Goal: Communication & Community: Answer question/provide support

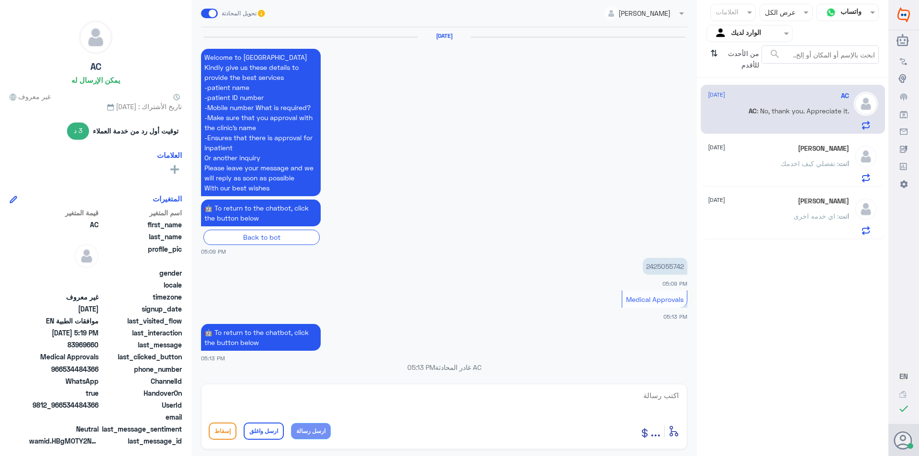
scroll to position [963, 0]
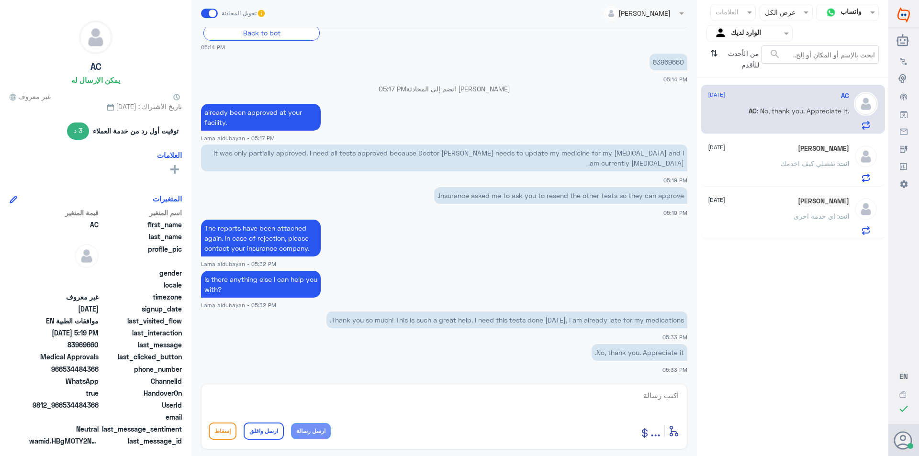
click at [790, 34] on span at bounding box center [786, 33] width 12 height 10
click at [762, 77] on div "الوارد لديك" at bounding box center [749, 86] width 86 height 22
click at [710, 54] on icon "⇅" at bounding box center [714, 57] width 8 height 24
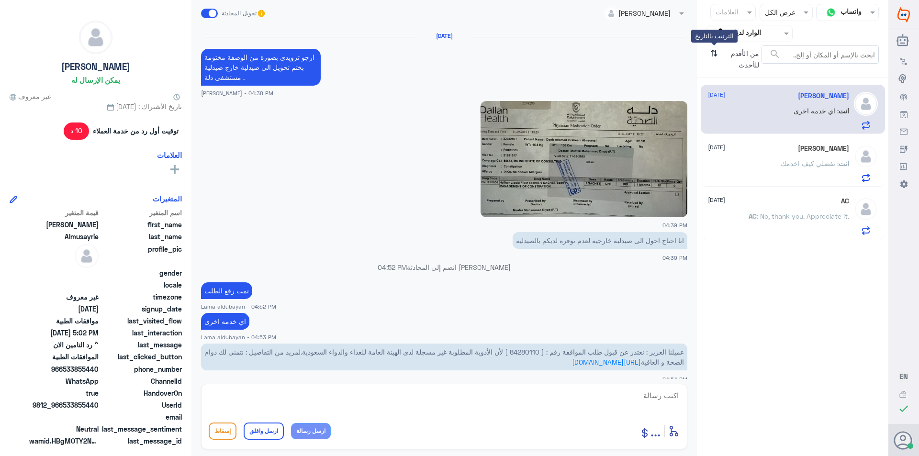
scroll to position [461, 0]
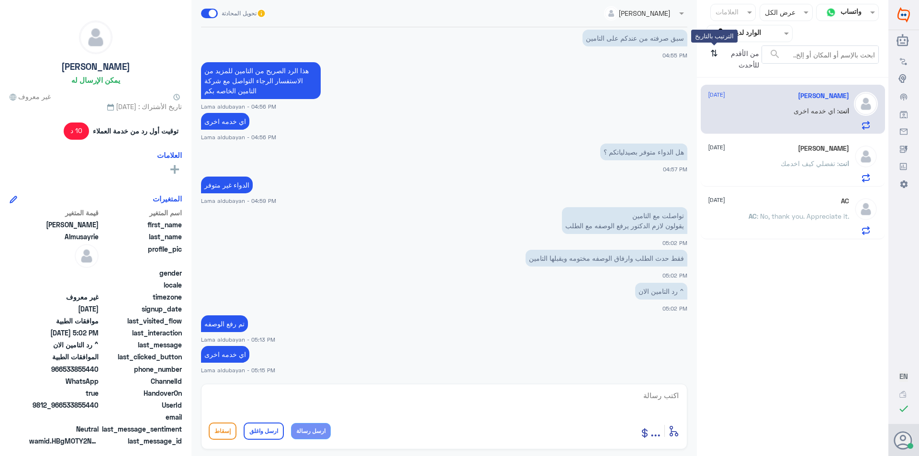
click at [711, 53] on icon "⇅" at bounding box center [714, 57] width 8 height 24
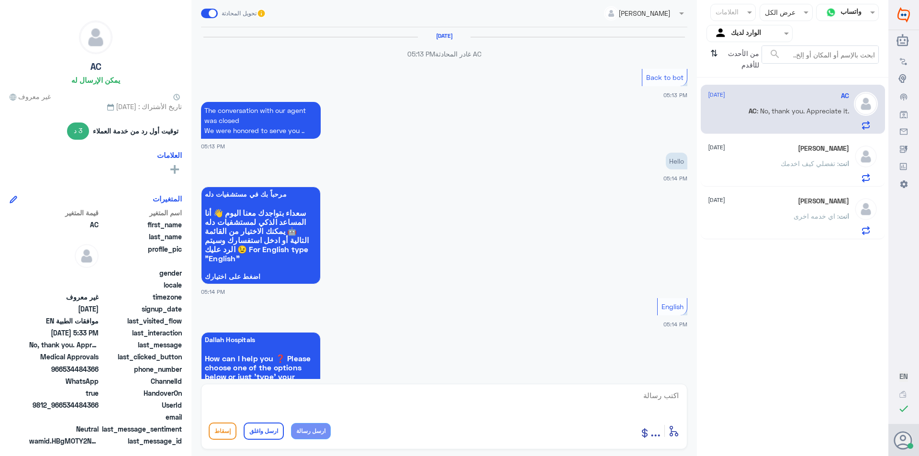
scroll to position [650, 0]
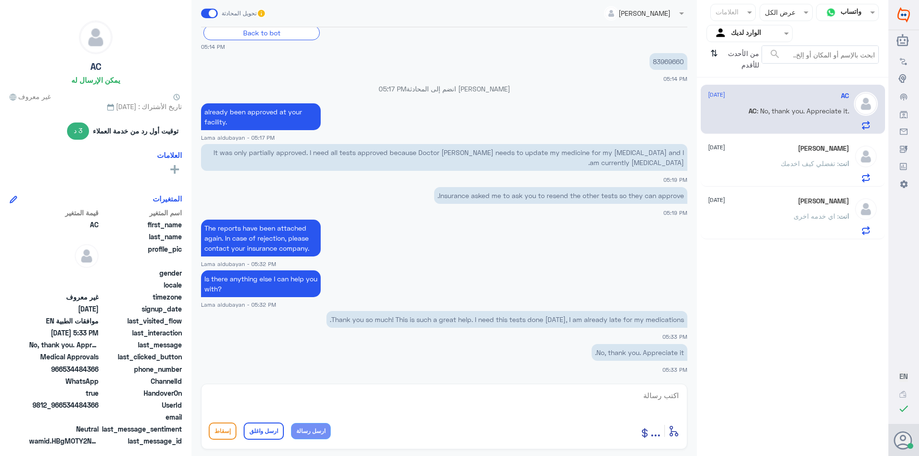
click at [778, 214] on div "انت : اي خدمه اخرى" at bounding box center [778, 224] width 141 height 22
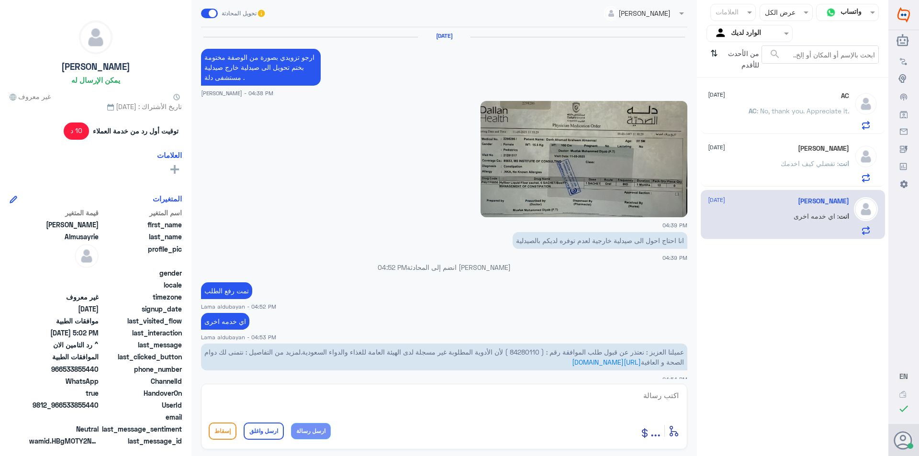
scroll to position [461, 0]
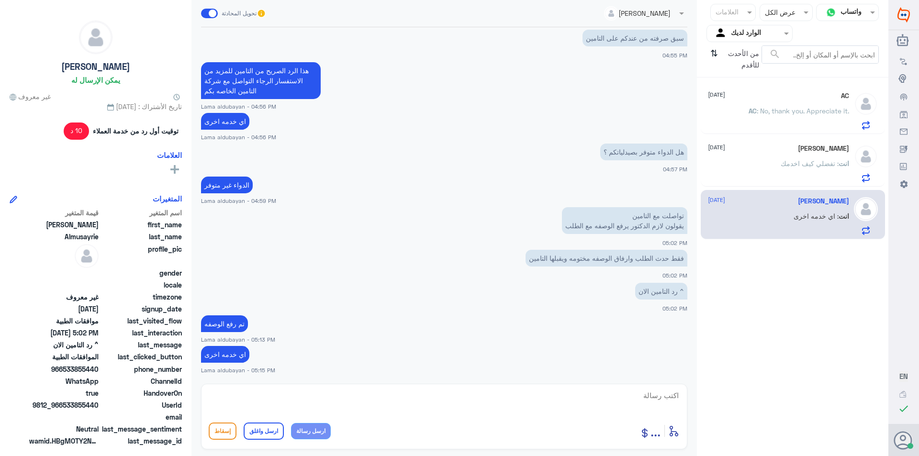
drag, startPoint x: 516, startPoint y: 407, endPoint x: 371, endPoint y: 425, distance: 145.6
click at [515, 407] on textarea at bounding box center [444, 400] width 471 height 23
paste textarea "نشكر تواصلك مع مستشفيات دلة"
type textarea "نشكر تواصلك مع مستشفيات دلة"
click at [267, 433] on button "ارسل واغلق" at bounding box center [264, 430] width 40 height 17
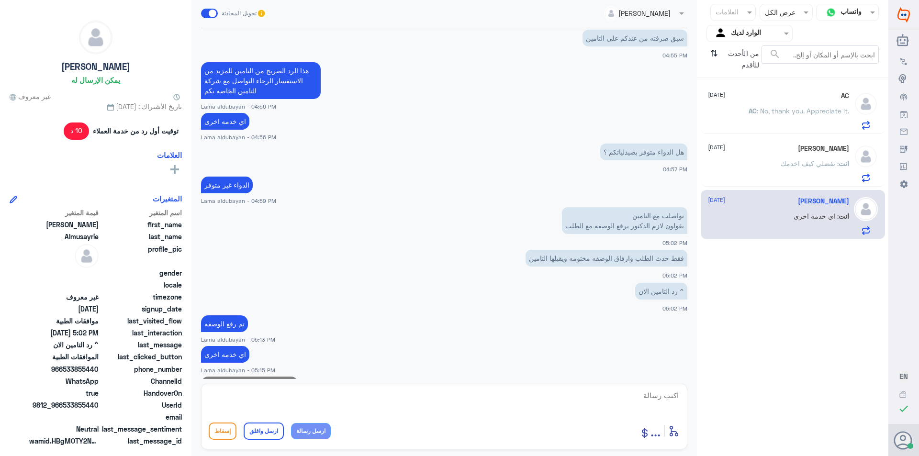
scroll to position [491, 0]
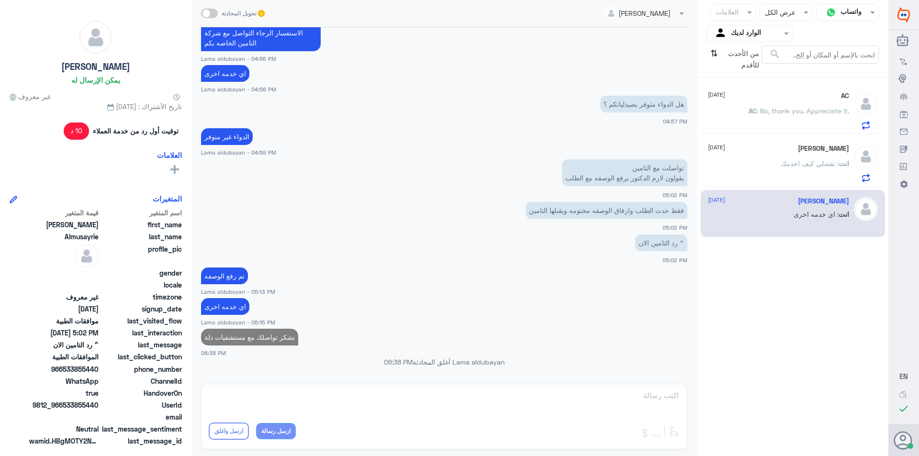
click at [790, 168] on p "انت : تفضلي كيف اخدمك" at bounding box center [814, 170] width 68 height 24
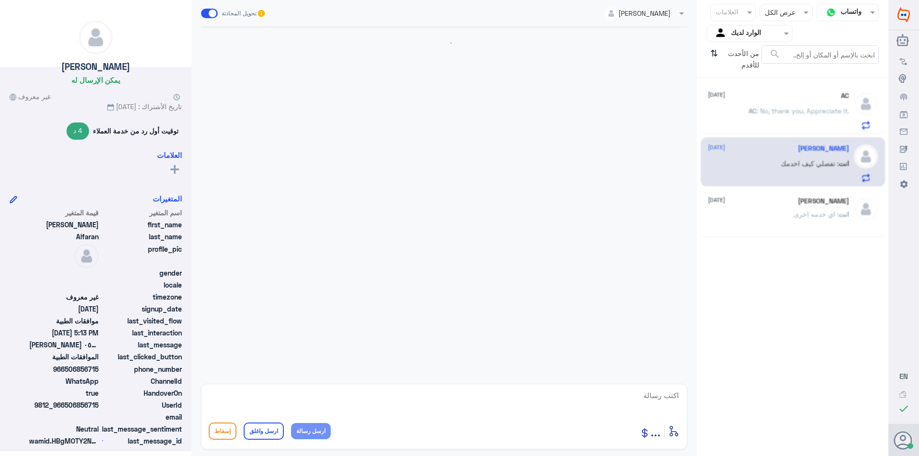
scroll to position [218, 0]
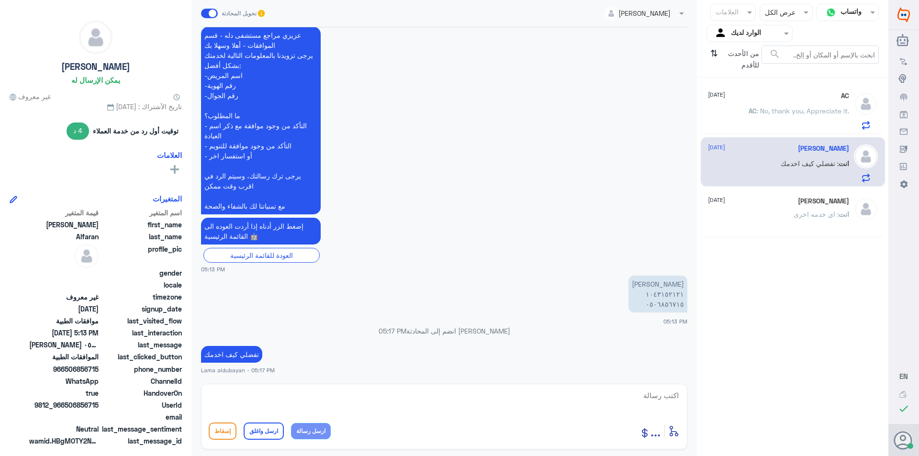
click at [791, 112] on span ": No, thank you. Appreciate it." at bounding box center [802, 111] width 92 height 8
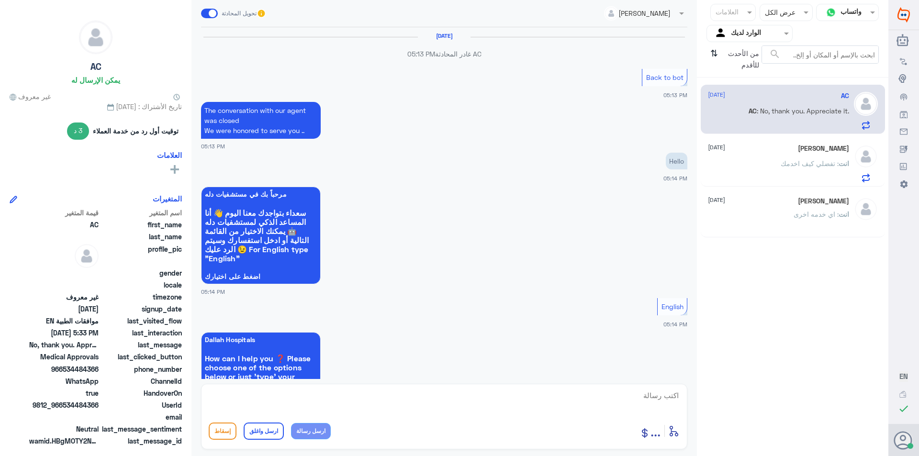
scroll to position [650, 0]
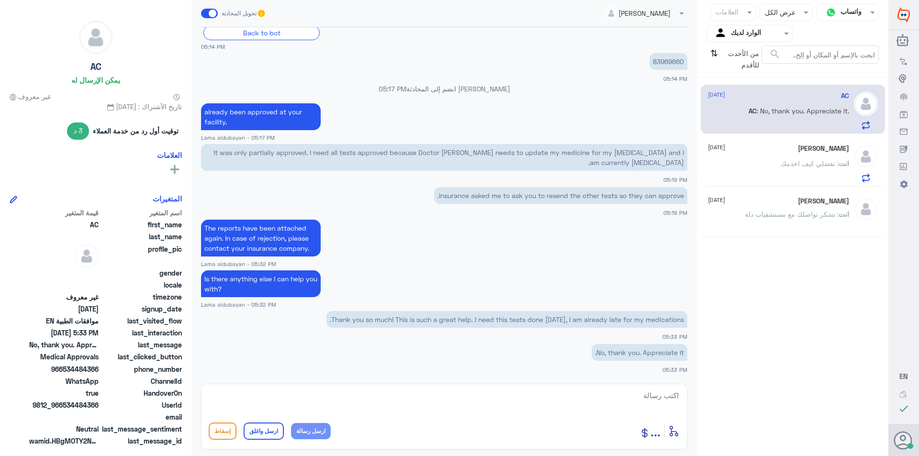
click at [507, 394] on textarea at bounding box center [444, 400] width 471 height 23
paste textarea "Thank you for contacting Dallah Hospitals."
type textarea "Thank you for contacting Dallah Hospitals."
click at [266, 430] on button "ارسل واغلق" at bounding box center [264, 430] width 40 height 17
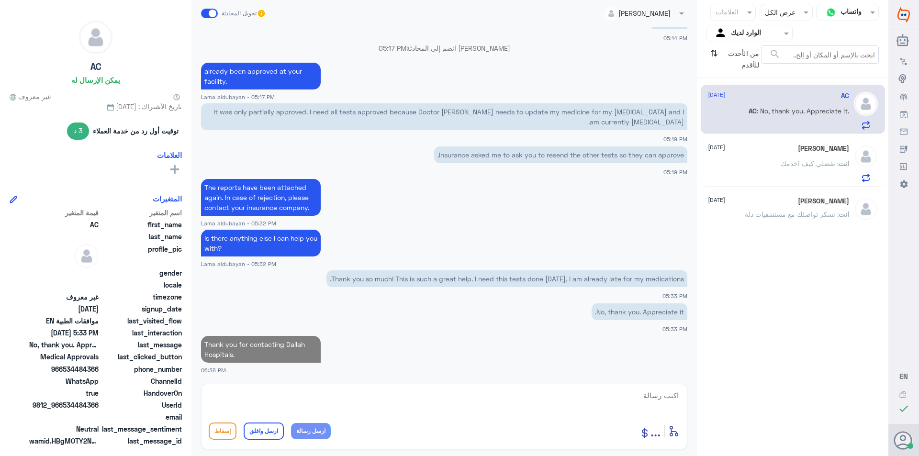
scroll to position [688, 0]
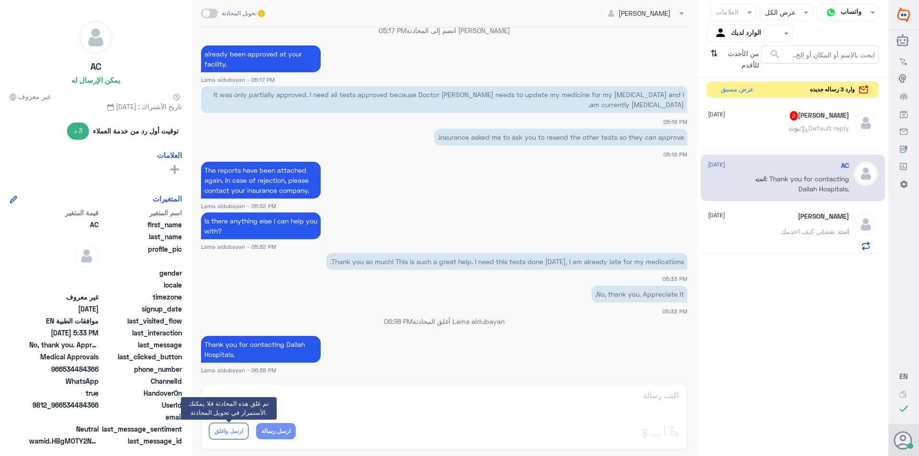
click at [788, 134] on p "[PERSON_NAME] : Default reply" at bounding box center [818, 135] width 61 height 24
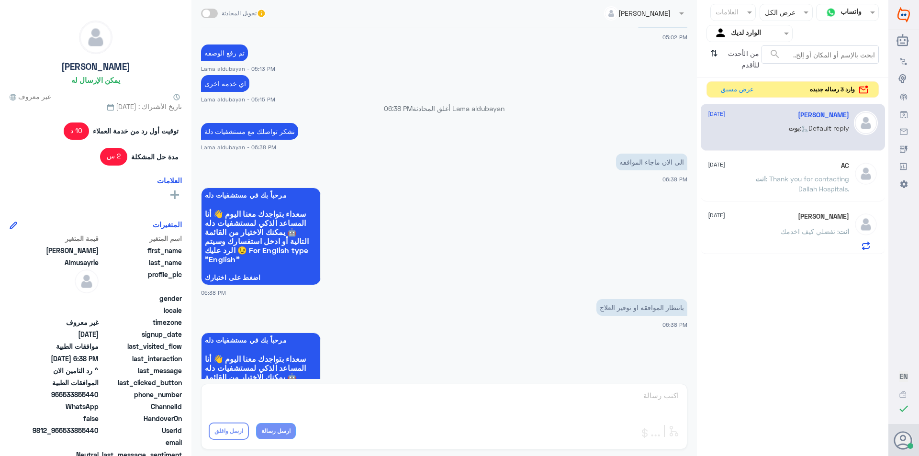
scroll to position [505, 0]
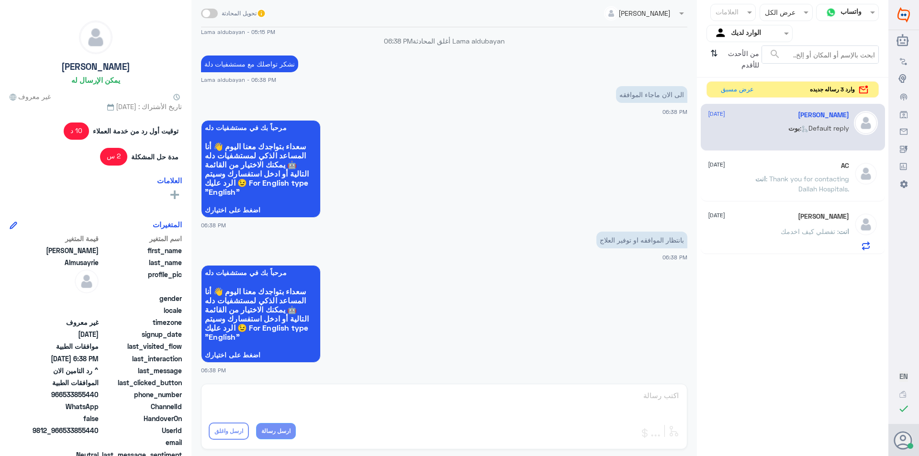
click at [540, 398] on div "Lama aldubayan تحويل المحادثة [DATE] عميلنا العزيز : نعتذر عن قبول طلب الموافقة…" at bounding box center [443, 229] width 505 height 459
click at [211, 13] on span at bounding box center [209, 14] width 17 height 10
click at [0, 0] on input "checkbox" at bounding box center [0, 0] width 0 height 0
click at [431, 408] on textarea at bounding box center [444, 400] width 471 height 23
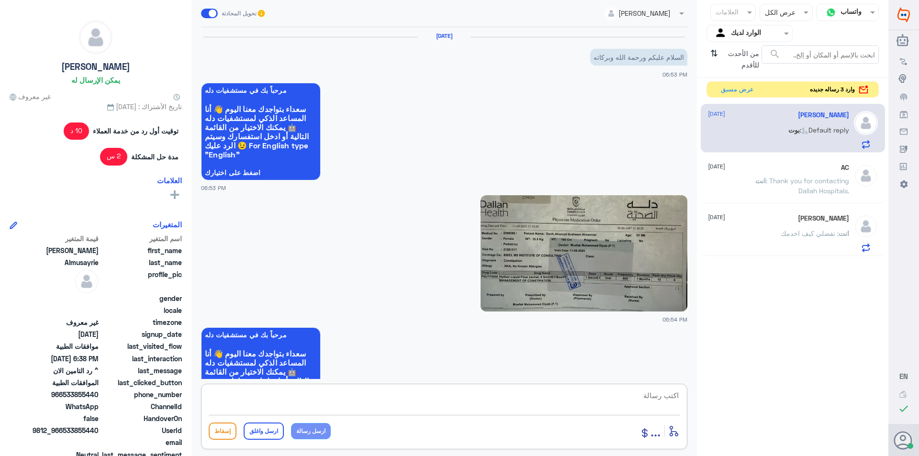
scroll to position [1233, 0]
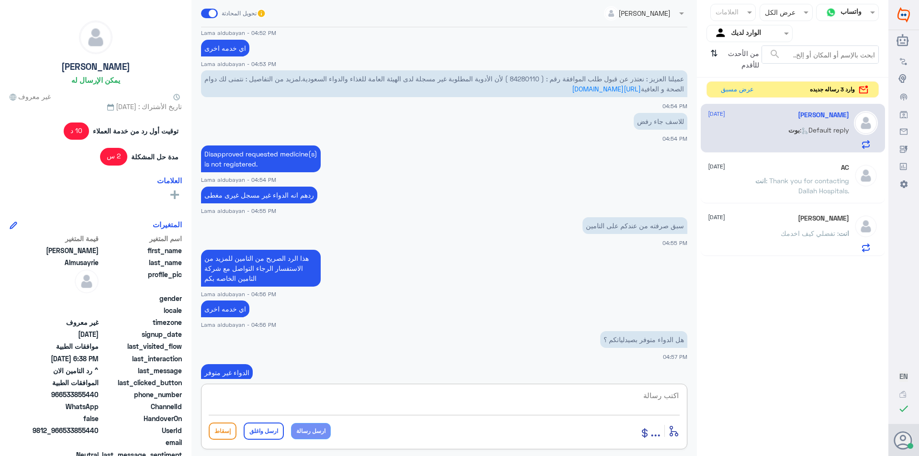
click at [530, 79] on span "عميلنا العزيز : نعتذر عن قبول طلب الموافقة رقم : ( 84280110 ) لأن الأدوية المطل…" at bounding box center [443, 84] width 479 height 18
copy span "84280110"
click at [363, 403] on textarea at bounding box center [444, 400] width 471 height 23
paste textarea "Disapproved requested medicine(s) is not registered."
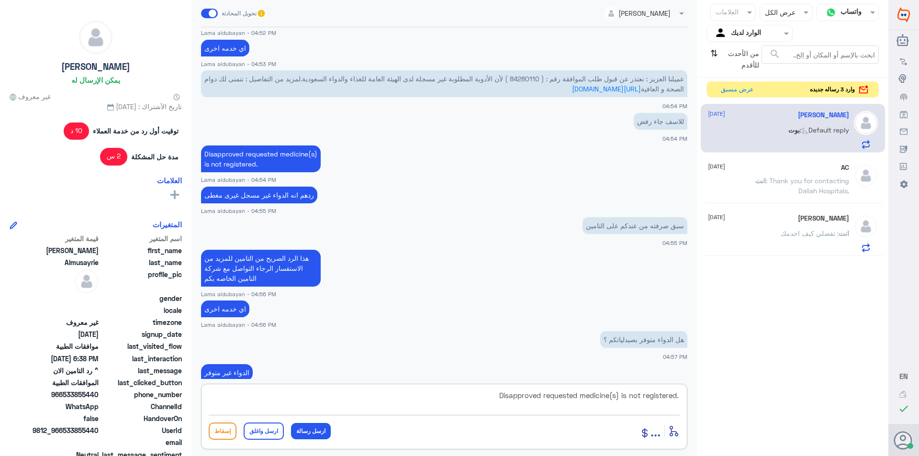
type textarea "Disapproved requested medicine(s) is not registered."
click at [309, 433] on button "ارسل رسالة" at bounding box center [311, 431] width 40 height 16
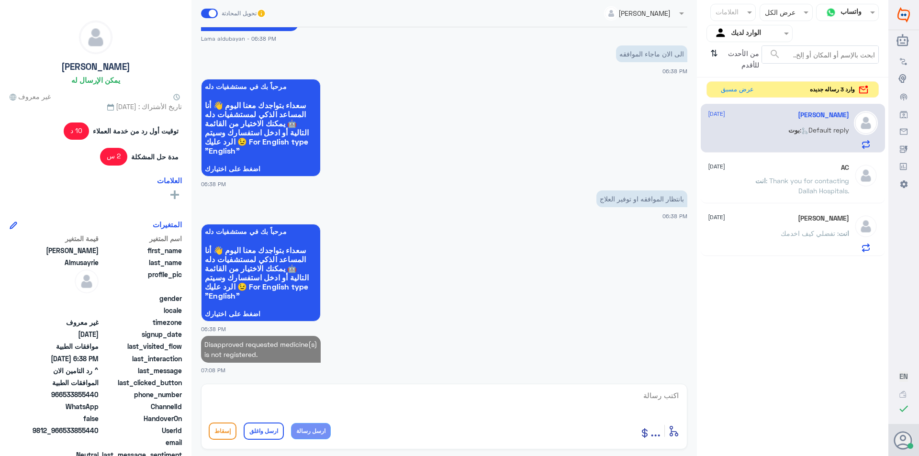
click at [360, 400] on textarea at bounding box center [444, 400] width 471 height 23
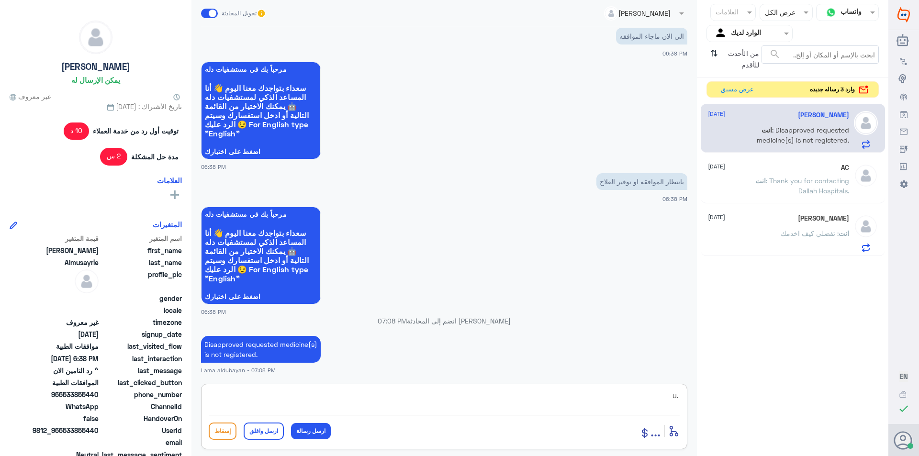
type textarea "u"
type textarea "نفس الرد عزيزتي"
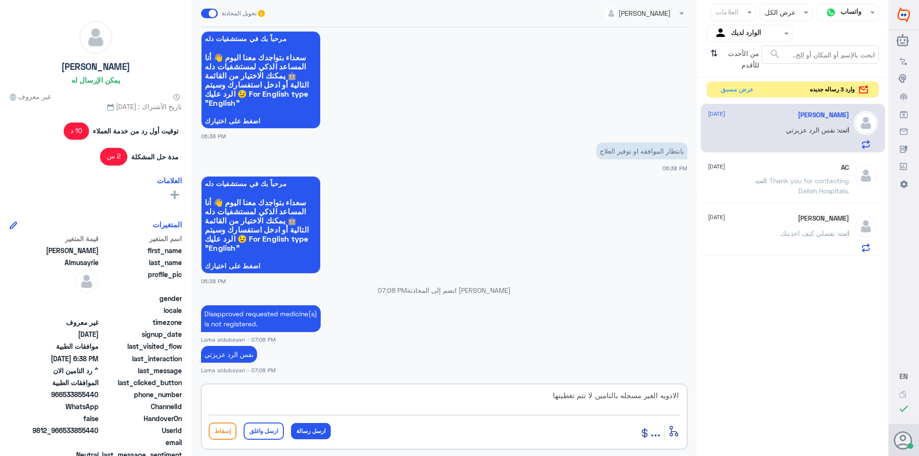
drag, startPoint x: 618, startPoint y: 396, endPoint x: 596, endPoint y: 395, distance: 22.5
click at [596, 395] on textarea "الادويه الغير مسجله بالتامين لا تتم تغطيتها" at bounding box center [444, 400] width 471 height 23
type textarea "الادويه الغير مسجله في هيئه الغذاء والدواء لا تتم تغطيتها"
click at [316, 433] on button "ارسل رسالة" at bounding box center [311, 431] width 40 height 16
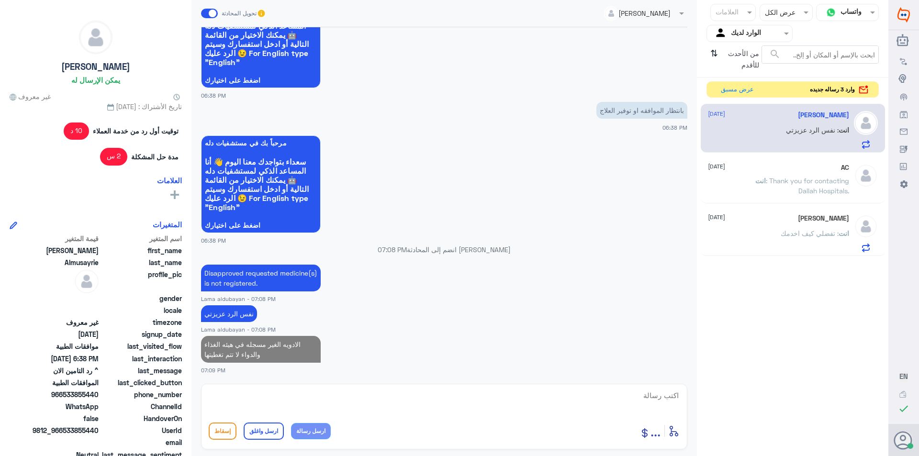
click at [346, 399] on textarea at bounding box center [444, 400] width 471 height 23
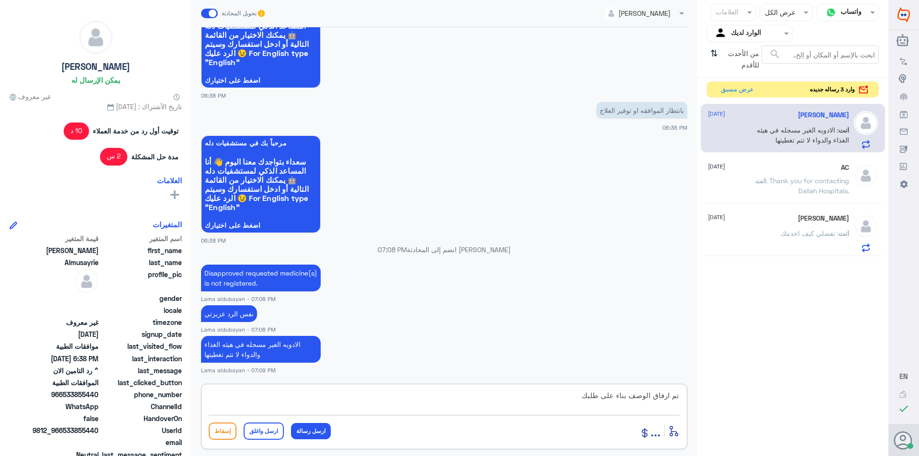
type textarea "تم ارفاق الوصف بناء على طلبك"
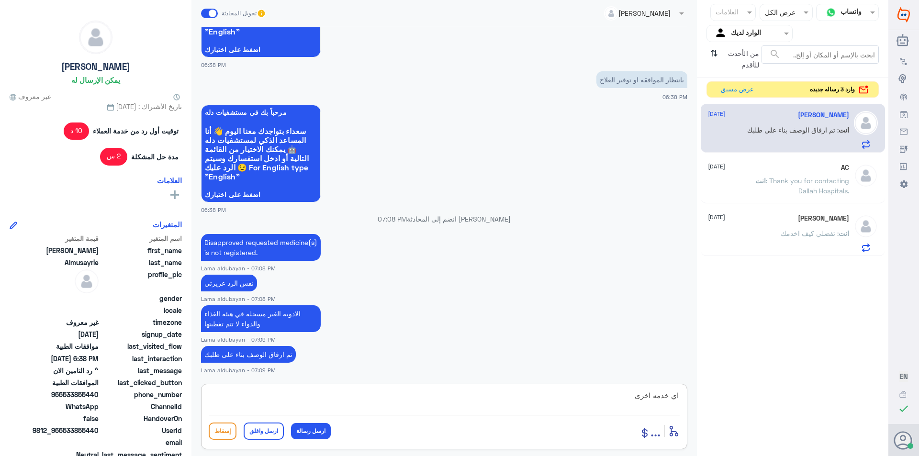
type textarea "اي خدمه اخرى ؟"
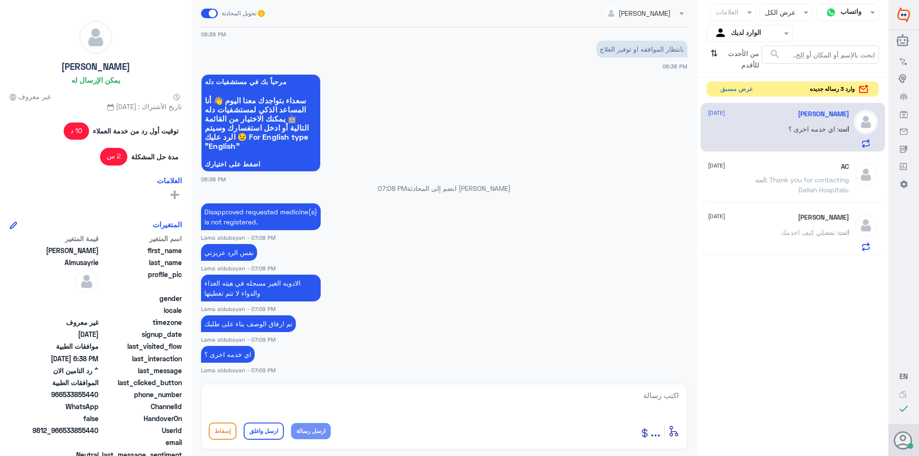
click at [746, 90] on button "عرض مسبق" at bounding box center [736, 89] width 40 height 15
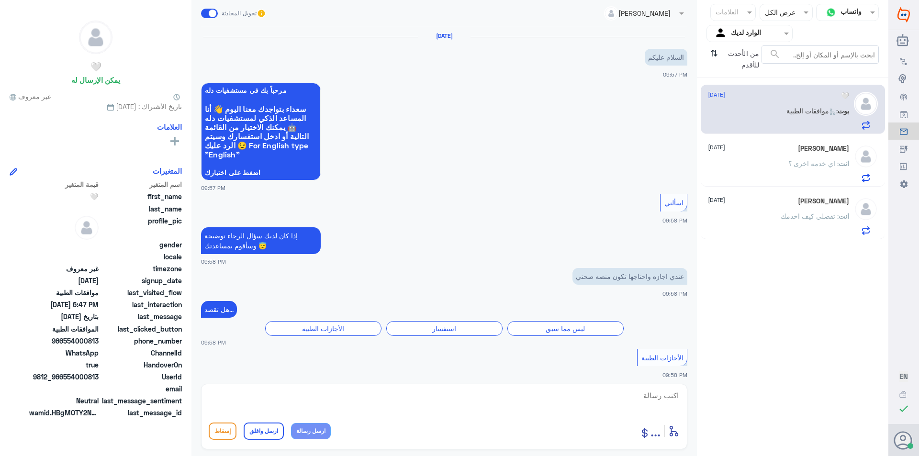
scroll to position [854, 0]
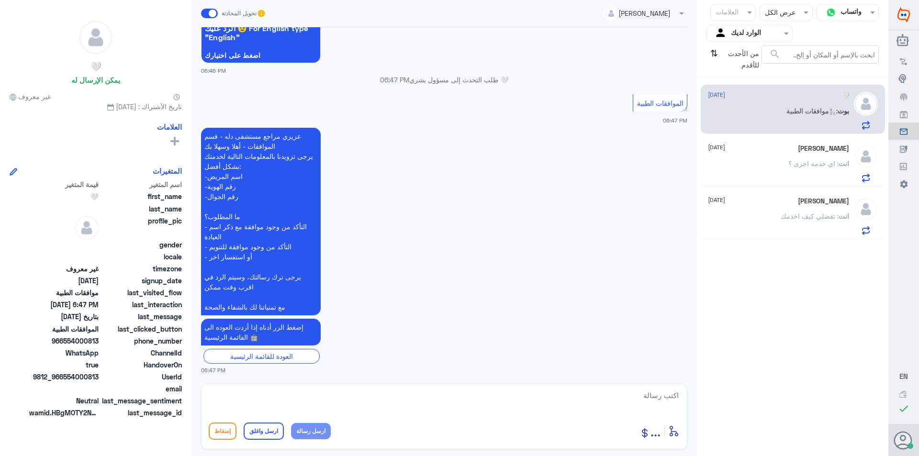
click at [788, 221] on p "انت : تفضلي كيف اخدمك" at bounding box center [814, 223] width 68 height 24
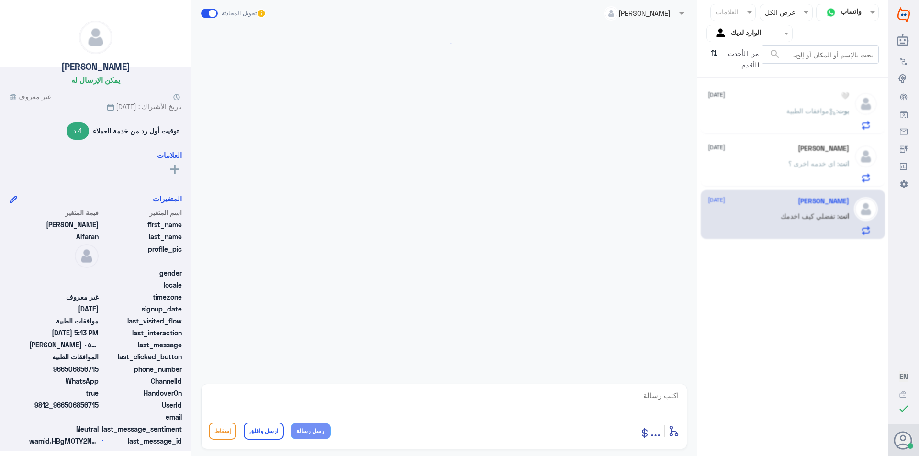
scroll to position [218, 0]
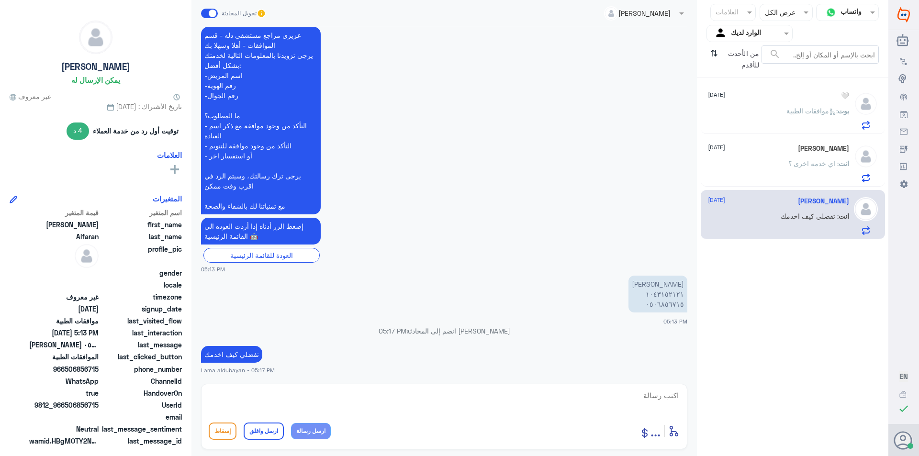
click at [783, 175] on div "انت : اي خدمه اخرى ؟" at bounding box center [778, 172] width 141 height 22
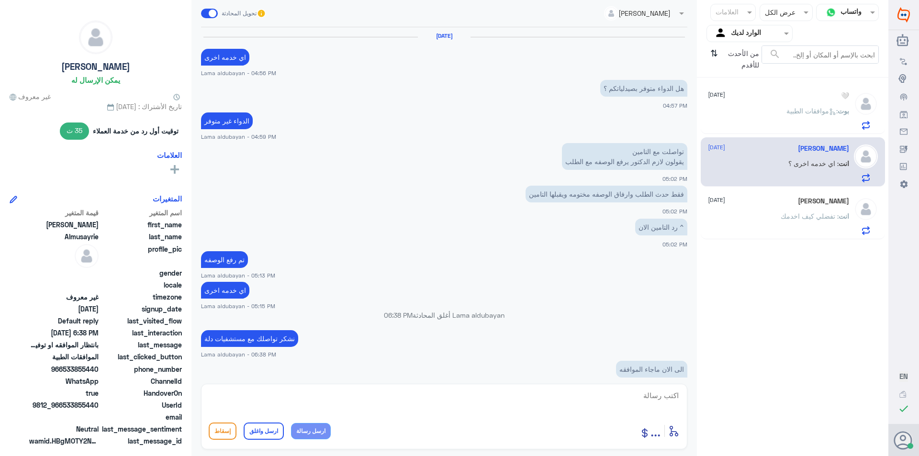
scroll to position [466, 0]
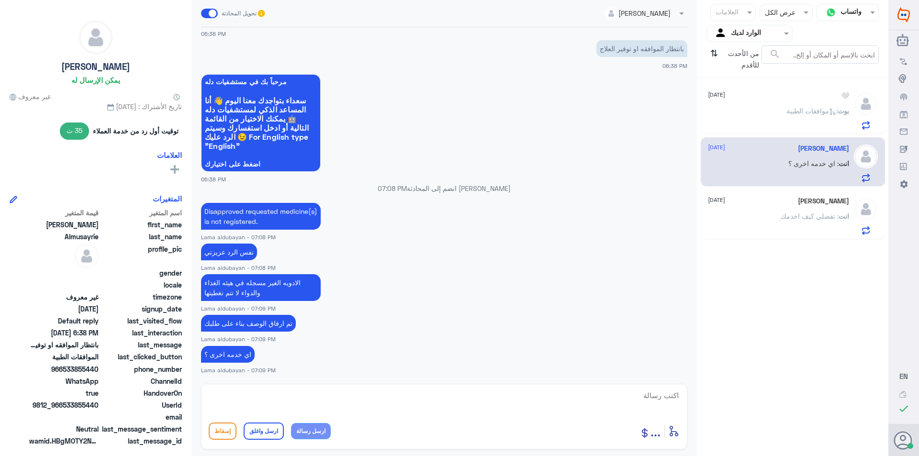
click at [772, 102] on div "🤍 [DATE] بوت : موافقات الطبية" at bounding box center [778, 111] width 141 height 38
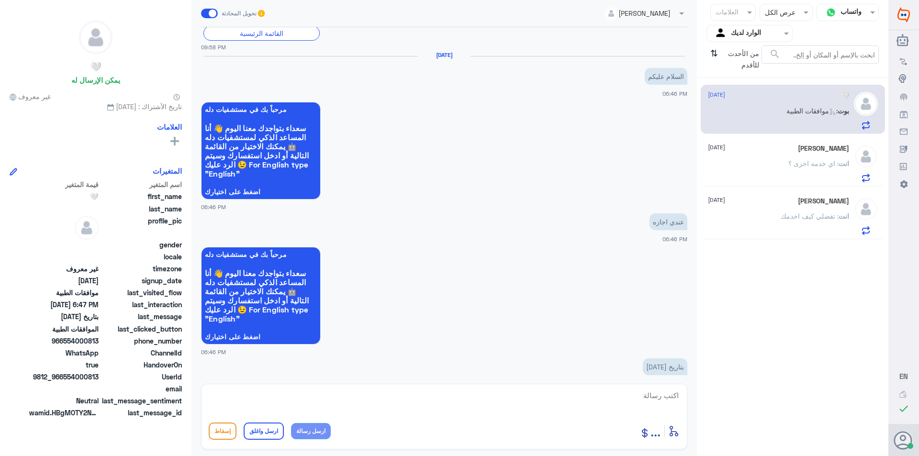
scroll to position [423, 0]
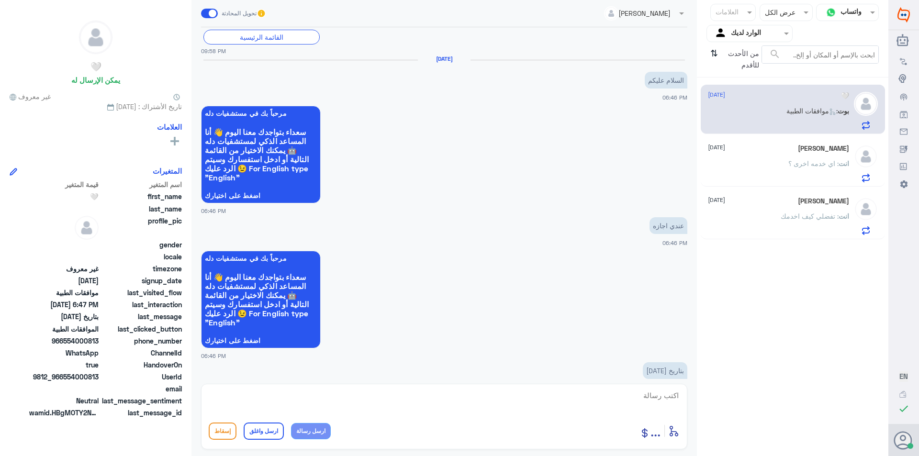
click at [545, 400] on textarea at bounding box center [444, 400] width 471 height 23
paste textarea "يرجى التواصل مع قسم التقارير عن طريق الاتصال بشكل مباشر على الرقم 966112994881"
type textarea "يرجى التواصل مع قسم التقارير عن طريق الاتصال بشكل مباشر على الرقم 966112994881"
click at [322, 436] on button "ارسل رسالة" at bounding box center [311, 431] width 40 height 16
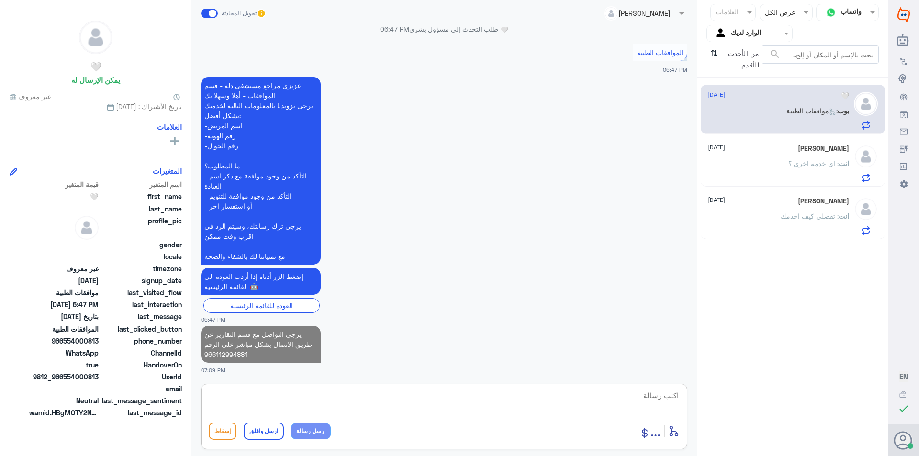
click at [399, 402] on textarea at bounding box center [444, 400] width 471 height 23
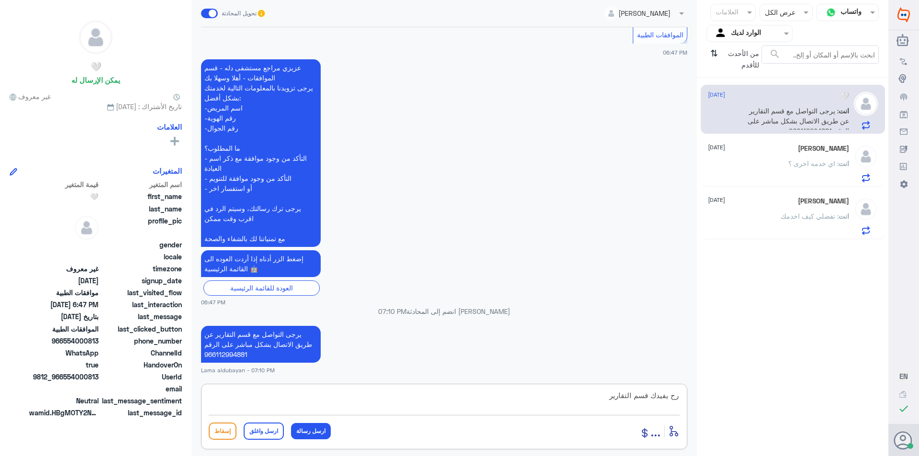
type textarea "رح يفيدك قسم التقارير"
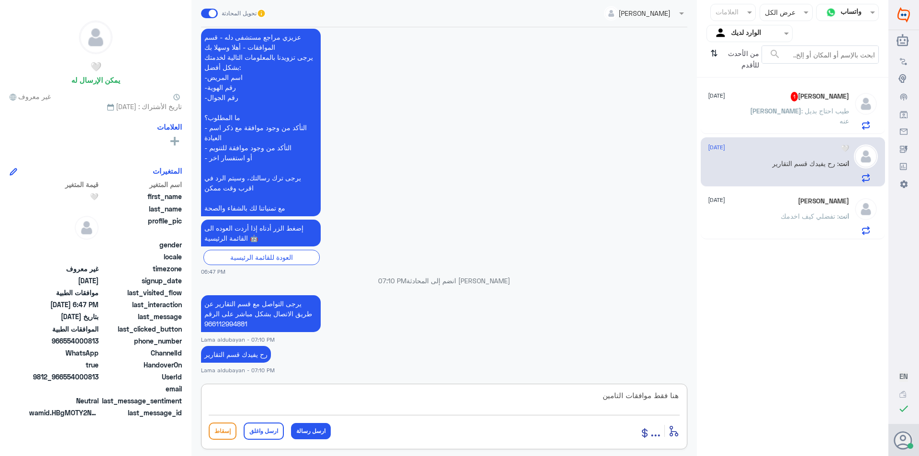
type textarea "هنا فقط موافقات التامين"
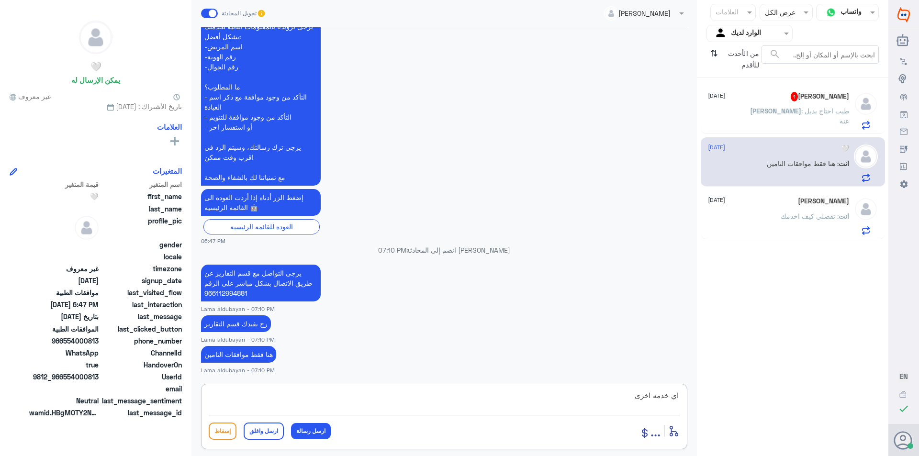
type textarea "اي خدمه اخرى؟"
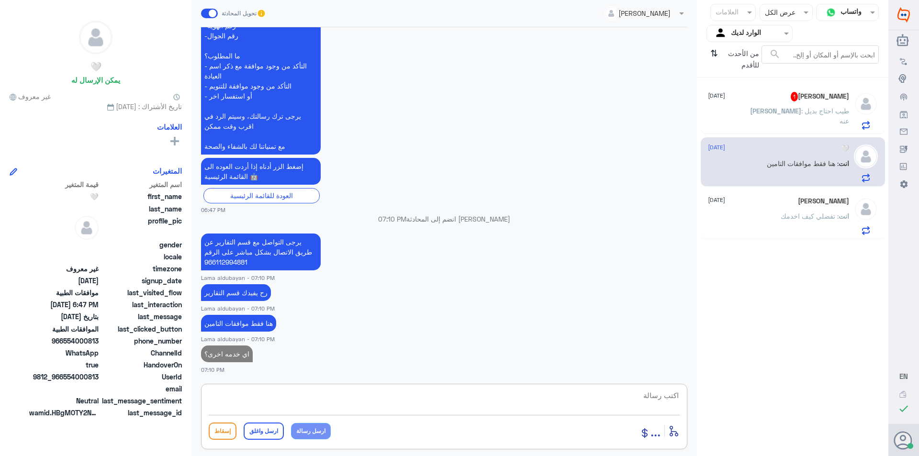
click at [820, 125] on p "[PERSON_NAME] : طيب احتاج بديل عنه" at bounding box center [795, 118] width 108 height 24
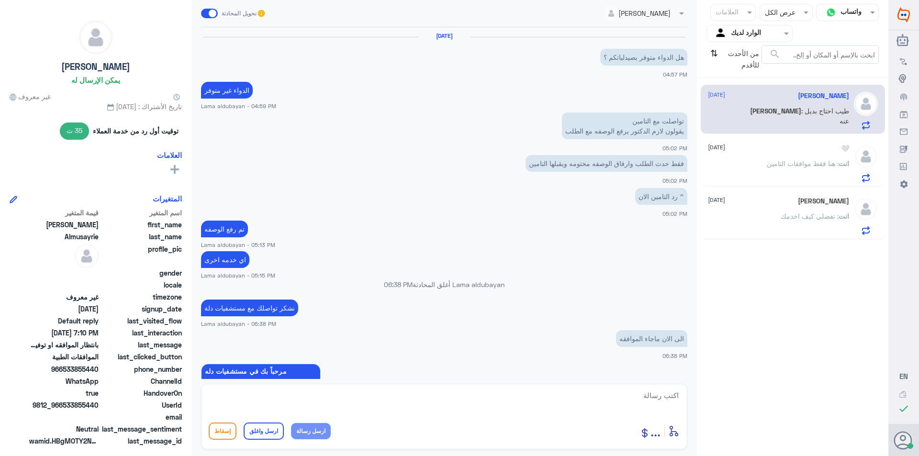
scroll to position [467, 0]
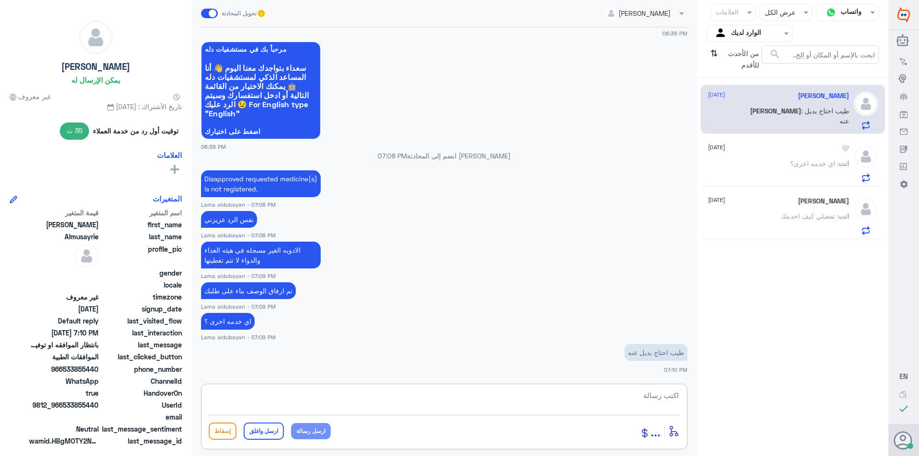
click at [650, 400] on textarea at bounding box center [444, 400] width 471 height 23
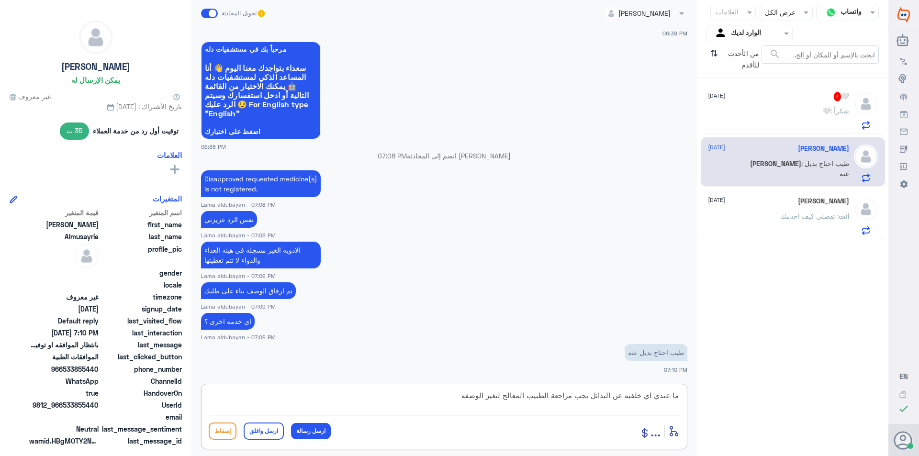
type textarea "ما عندي اي خلفيه عن البدائل يجب مراجعة الطبيب المعالج لتغير الوصفه"
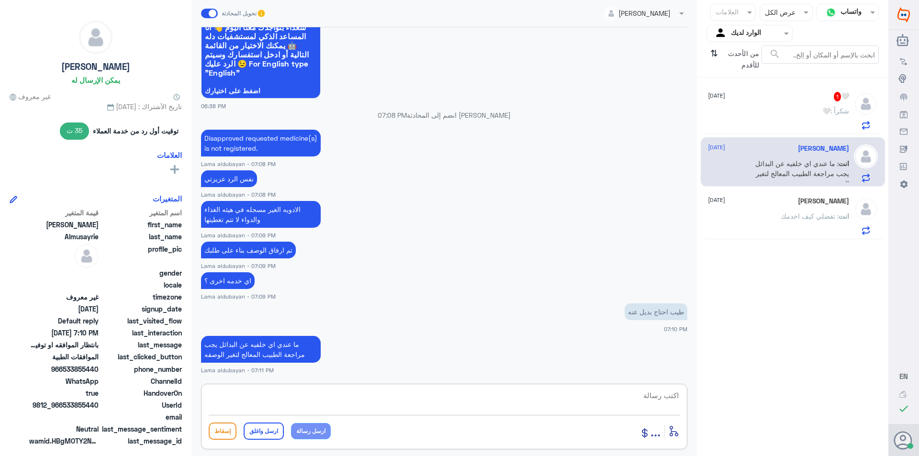
click at [806, 121] on div "🤍 : شكراً" at bounding box center [778, 119] width 141 height 22
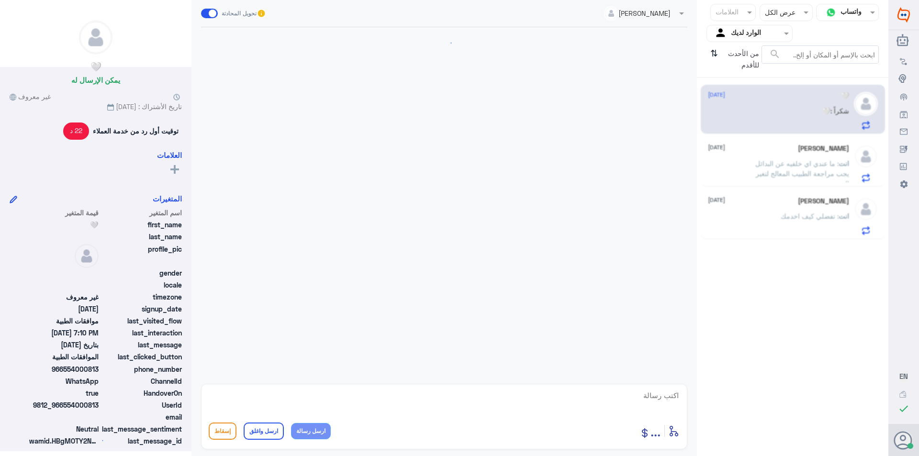
scroll to position [827, 0]
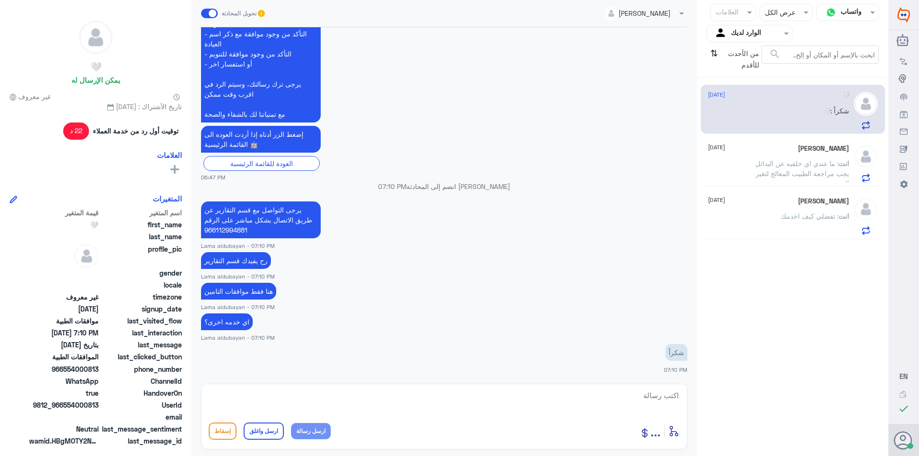
click at [583, 394] on textarea at bounding box center [444, 400] width 471 height 23
paste textarea "نشكر تواصلك مع مستشفيات دلة"
type textarea "نشكر تواصلك مع مستشفيات دلة"
click at [268, 431] on button "ارسل واغلق" at bounding box center [264, 430] width 40 height 17
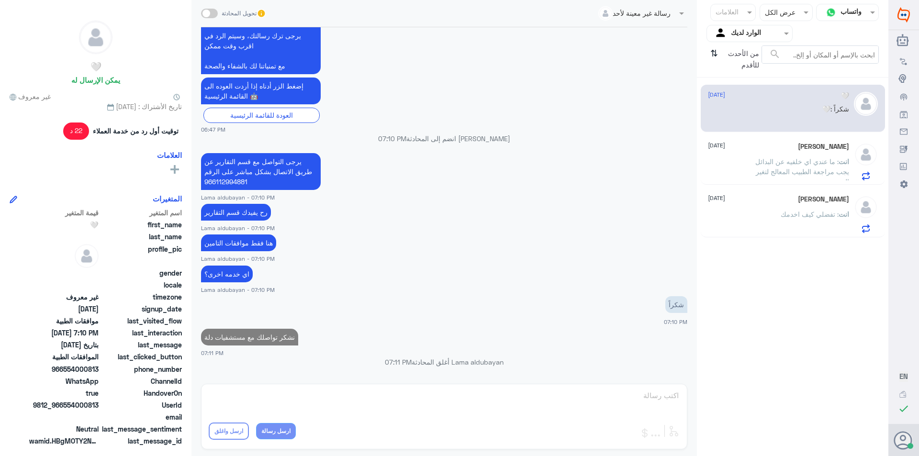
click at [807, 165] on span ": ما عندي اي خلفيه عن البدائل يجب مراجعة الطبيب المعالج لتغير الوصفه" at bounding box center [802, 171] width 94 height 28
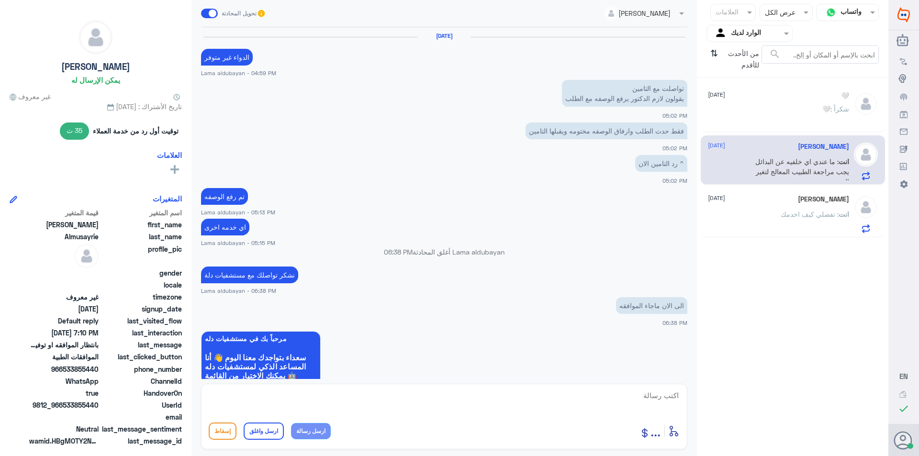
scroll to position [476, 0]
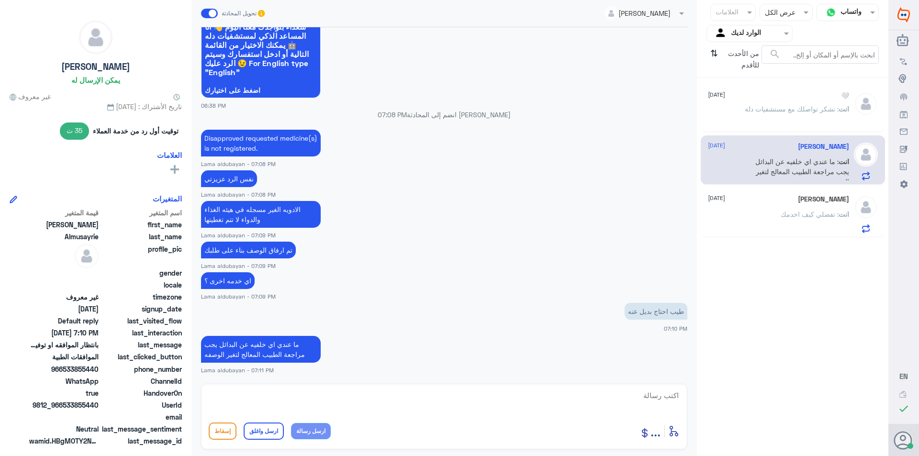
click at [581, 402] on textarea at bounding box center [444, 400] width 471 height 23
click at [717, 57] on div "من الأحدث للأقدم ⇅" at bounding box center [733, 59] width 55 height 28
click at [715, 55] on icon "⇅" at bounding box center [714, 57] width 8 height 24
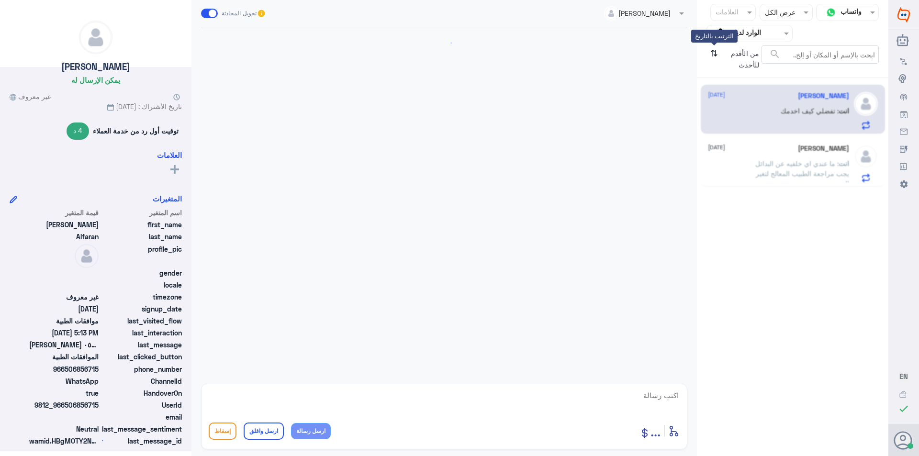
scroll to position [218, 0]
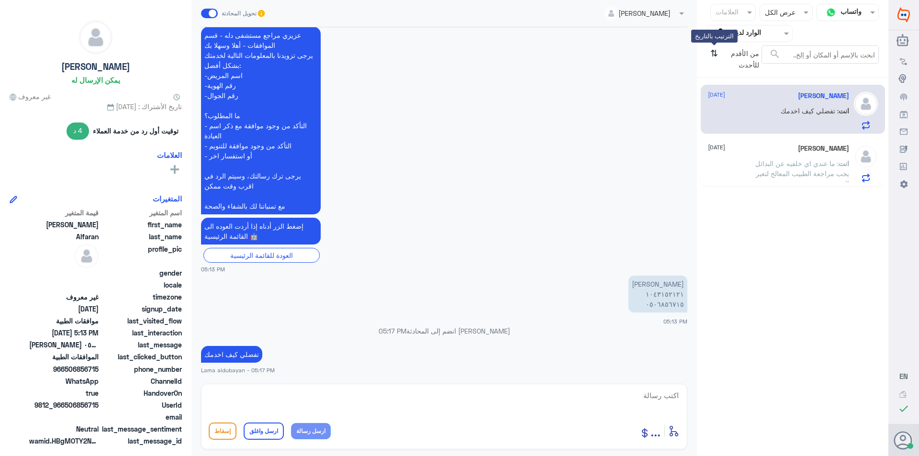
click at [715, 55] on icon "⇅" at bounding box center [714, 57] width 8 height 24
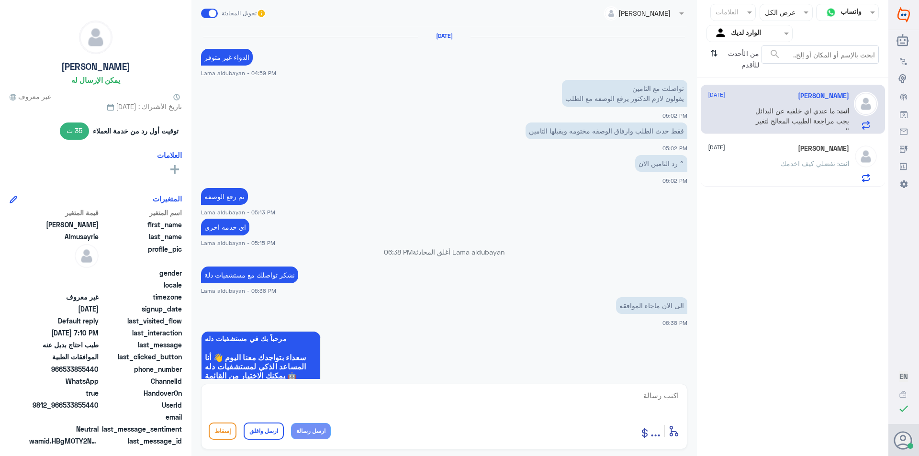
scroll to position [476, 0]
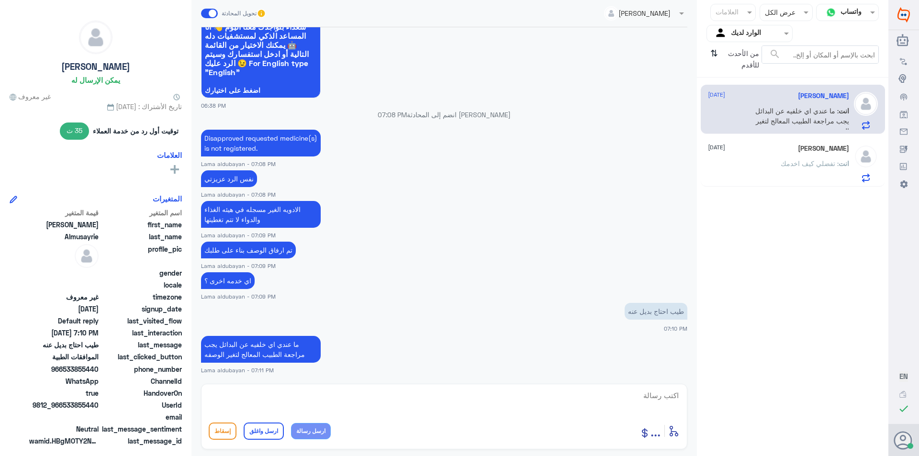
click at [571, 402] on textarea at bounding box center [444, 400] width 471 height 23
type textarea "اي خدمه اخرى؟"
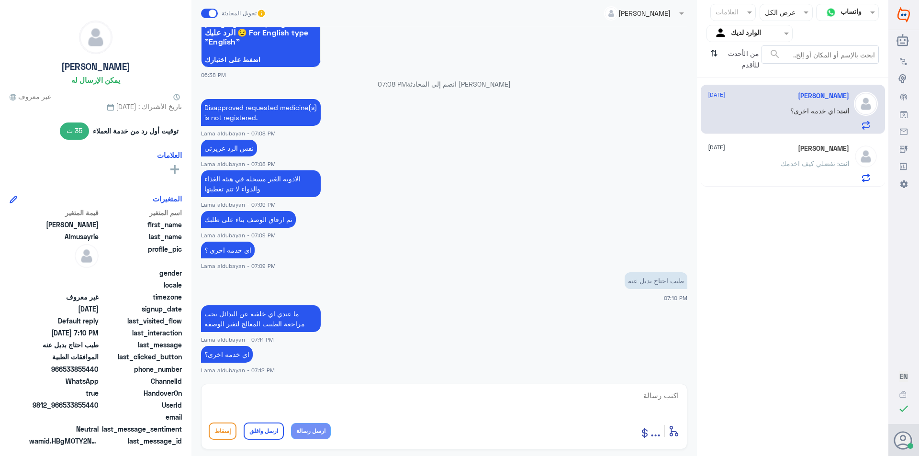
click at [771, 170] on div "انت : تفضلي كيف اخدمك" at bounding box center [778, 172] width 141 height 22
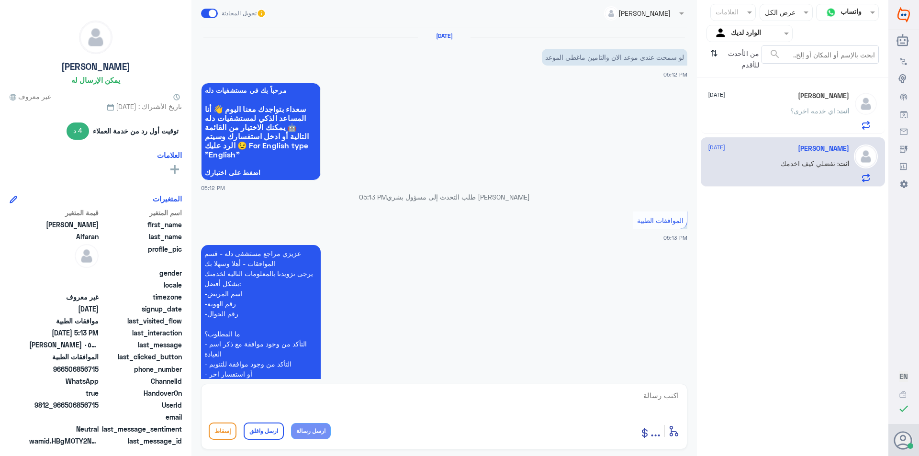
scroll to position [218, 0]
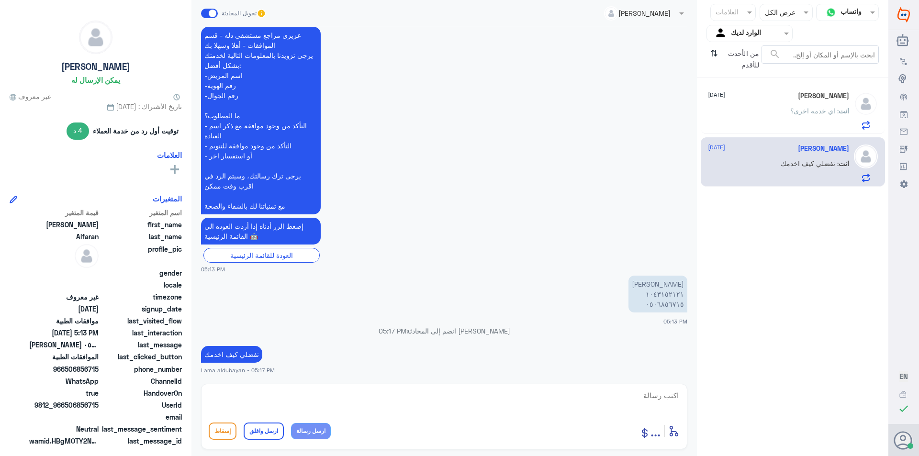
click at [777, 33] on input "text" at bounding box center [757, 33] width 53 height 11
click at [766, 106] on b "فريقك" at bounding box center [759, 106] width 18 height 8
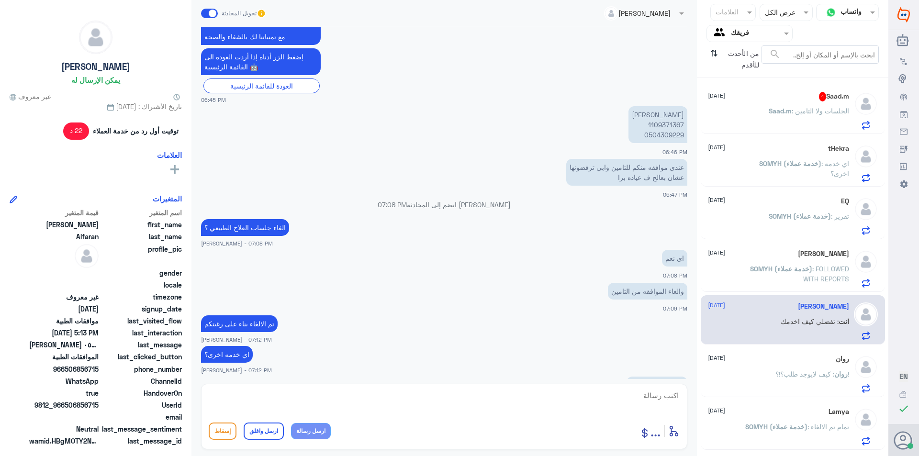
scroll to position [421, 0]
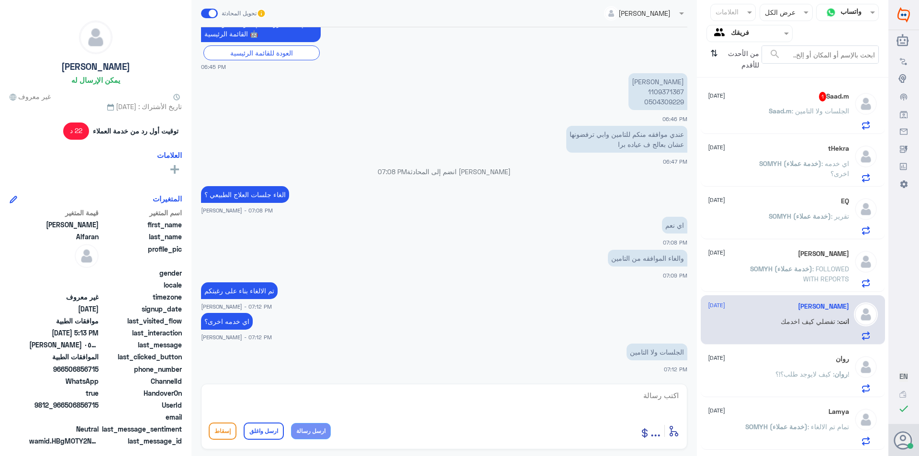
click at [817, 117] on p "Saad.m : الجلسات ولا التامين" at bounding box center [808, 118] width 80 height 24
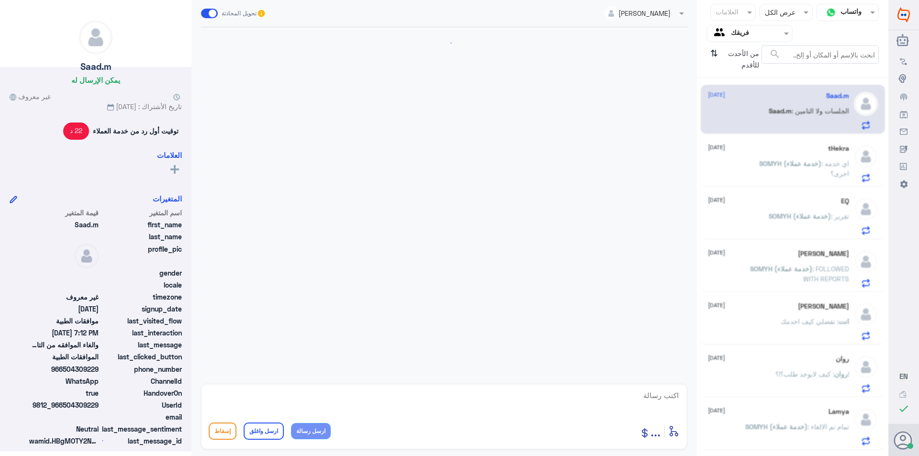
scroll to position [421, 0]
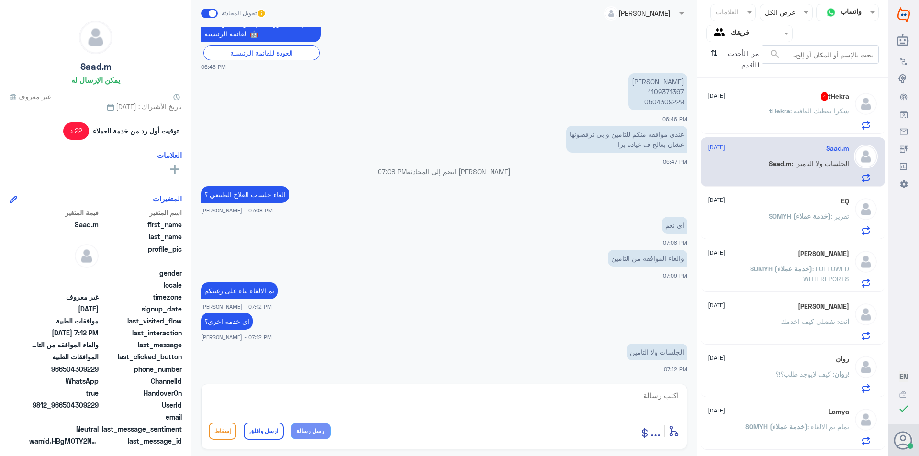
click at [819, 122] on p "tHekra : شكرا يعطيك العافيه" at bounding box center [809, 118] width 80 height 24
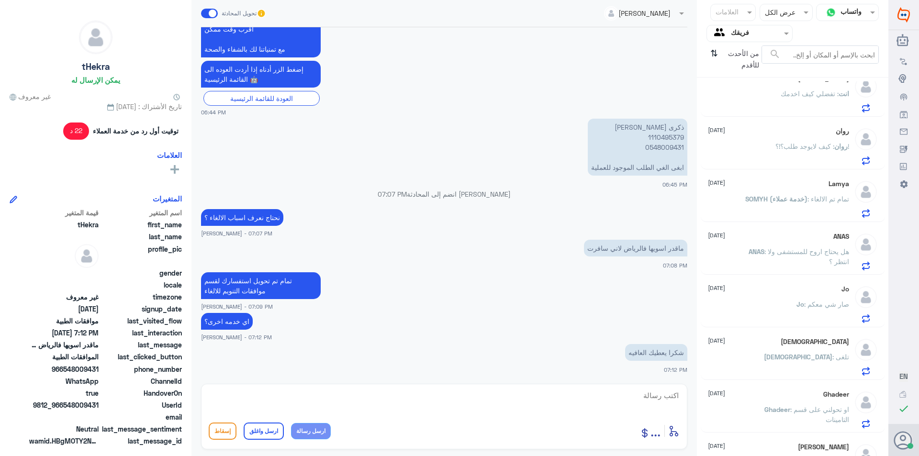
scroll to position [224, 0]
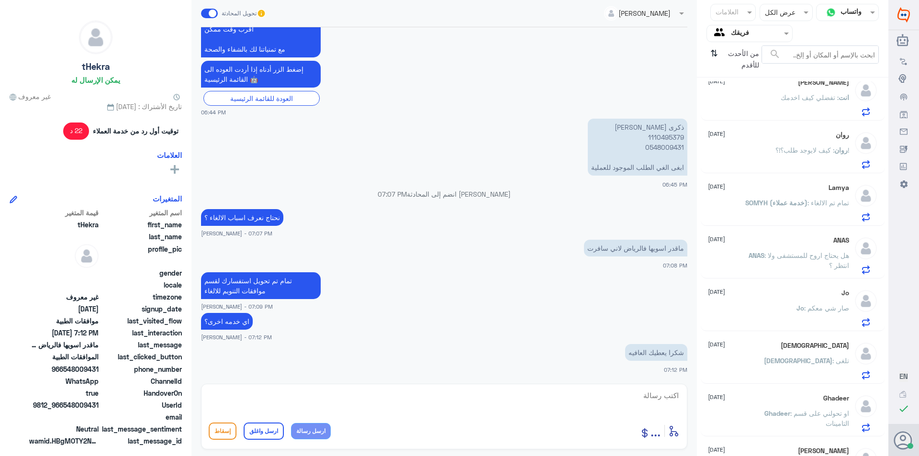
click at [765, 37] on input "text" at bounding box center [757, 33] width 53 height 11
click at [761, 89] on div "الوارد لديك" at bounding box center [749, 86] width 86 height 22
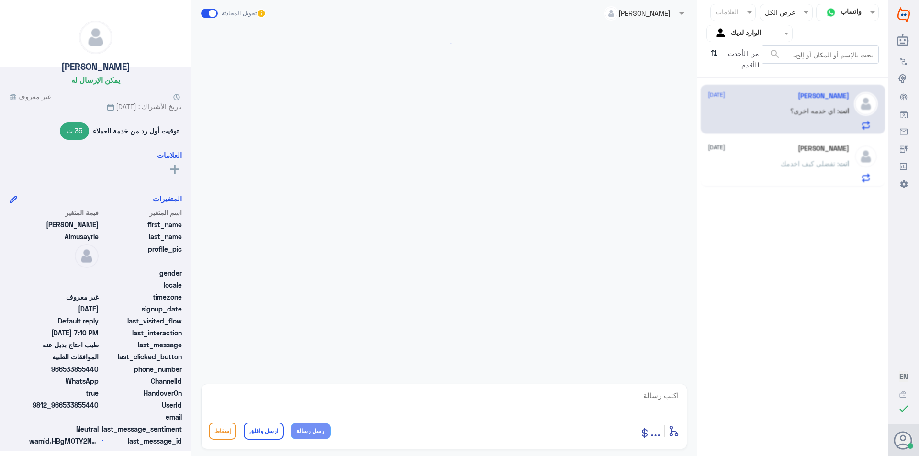
scroll to position [476, 0]
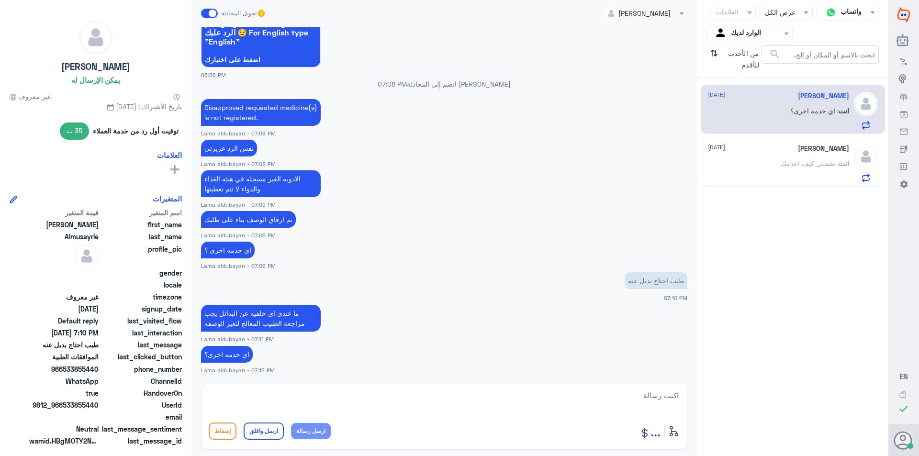
click at [776, 166] on div "انت : تفضلي كيف اخدمك" at bounding box center [778, 172] width 141 height 22
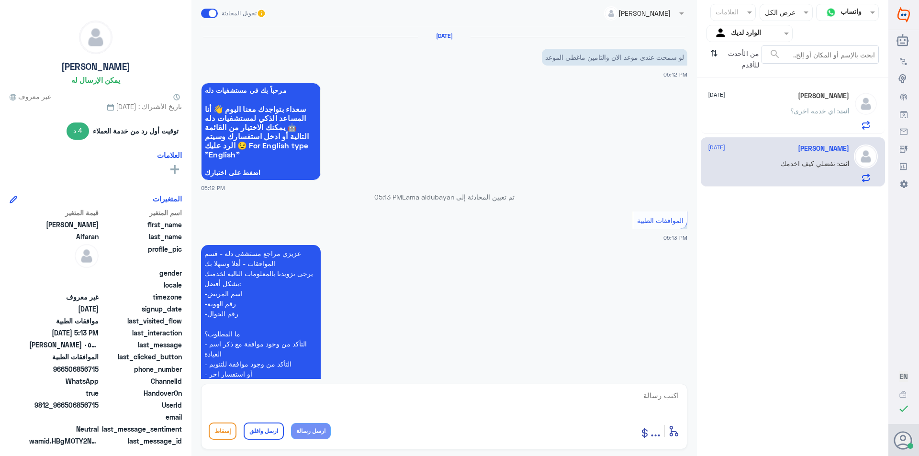
scroll to position [218, 0]
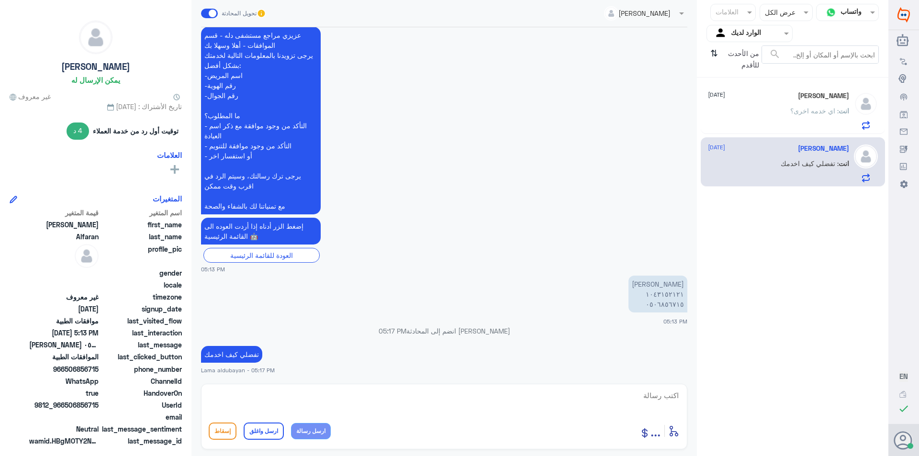
click at [856, 108] on img at bounding box center [866, 104] width 24 height 24
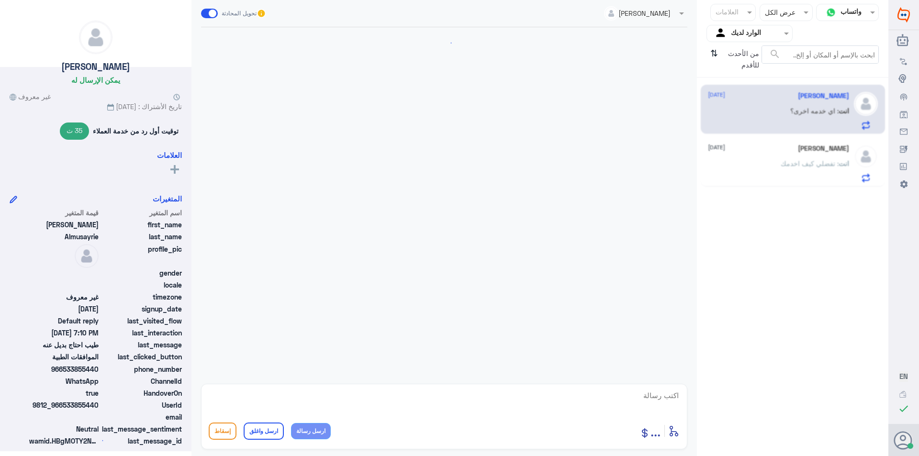
scroll to position [476, 0]
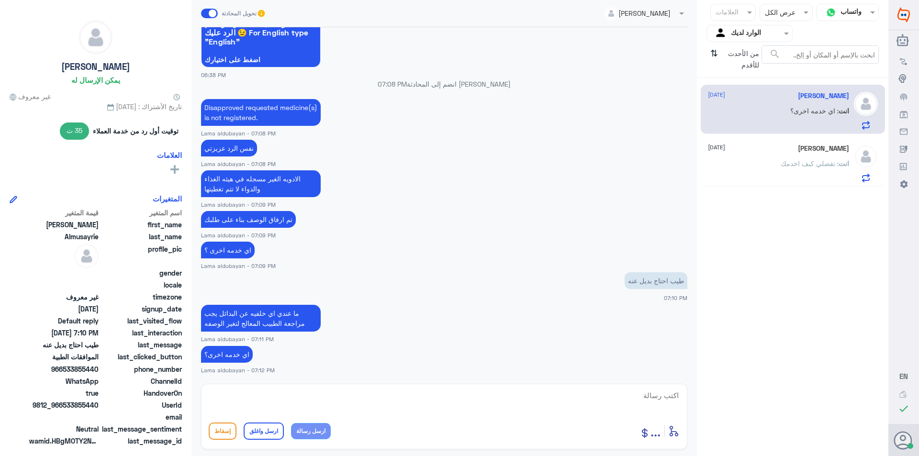
click at [811, 160] on span ": تفضلي كيف اخدمك" at bounding box center [809, 163] width 58 height 8
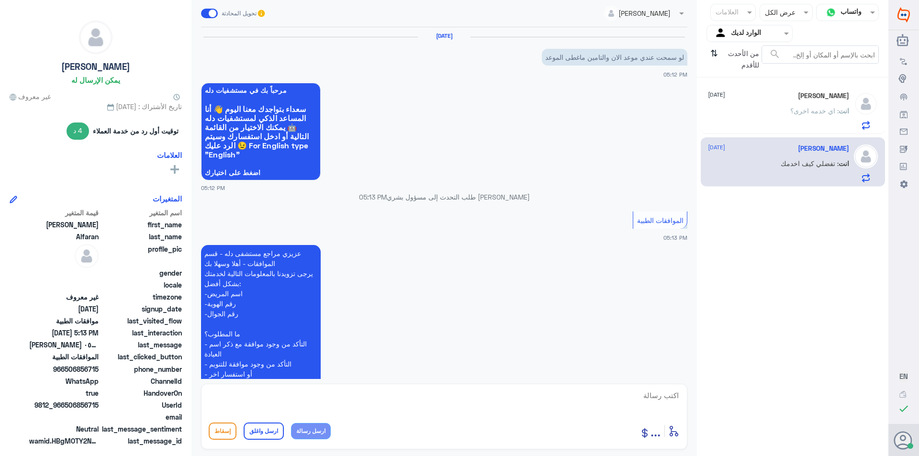
scroll to position [218, 0]
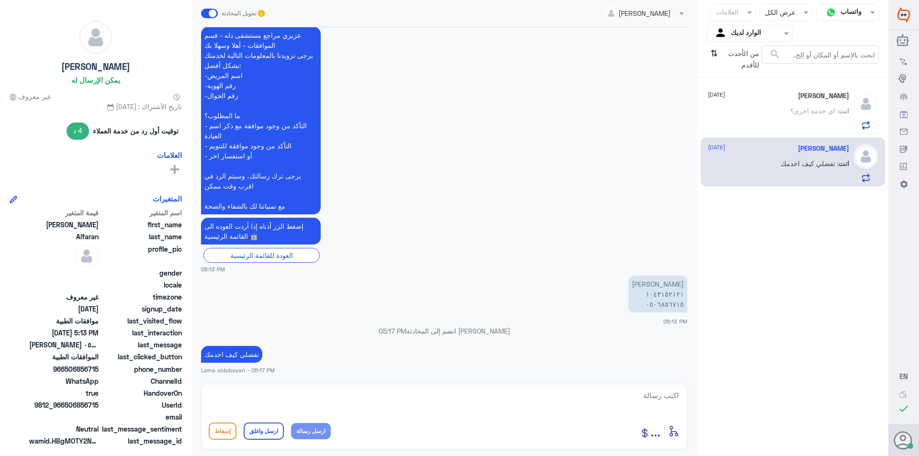
click at [813, 121] on p "انت : اي خدمه اخرى؟" at bounding box center [819, 118] width 59 height 24
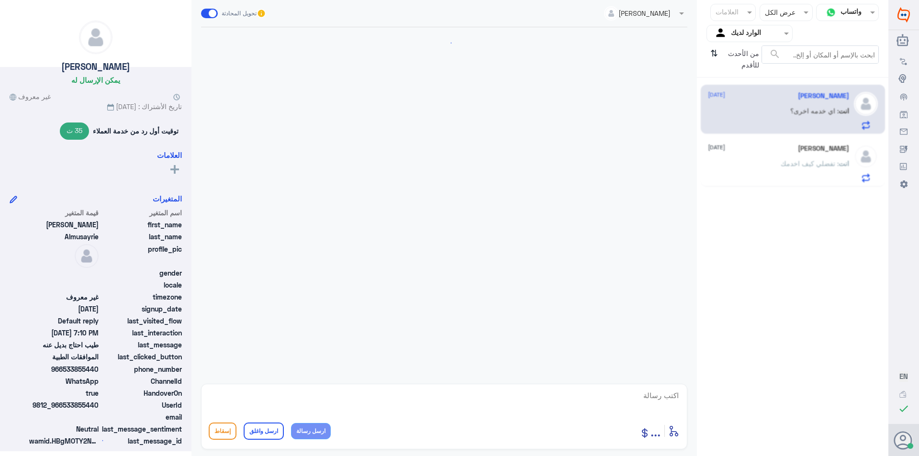
scroll to position [476, 0]
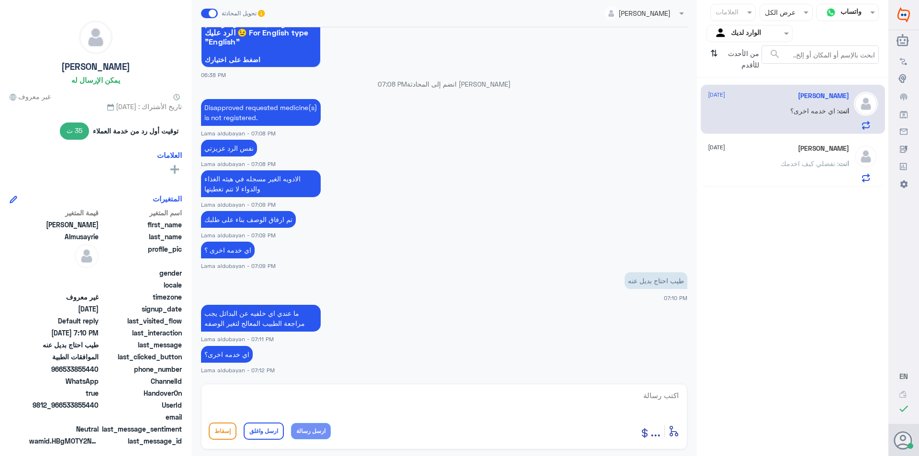
click at [815, 168] on p "انت : تفضلي كيف اخدمك" at bounding box center [814, 170] width 68 height 24
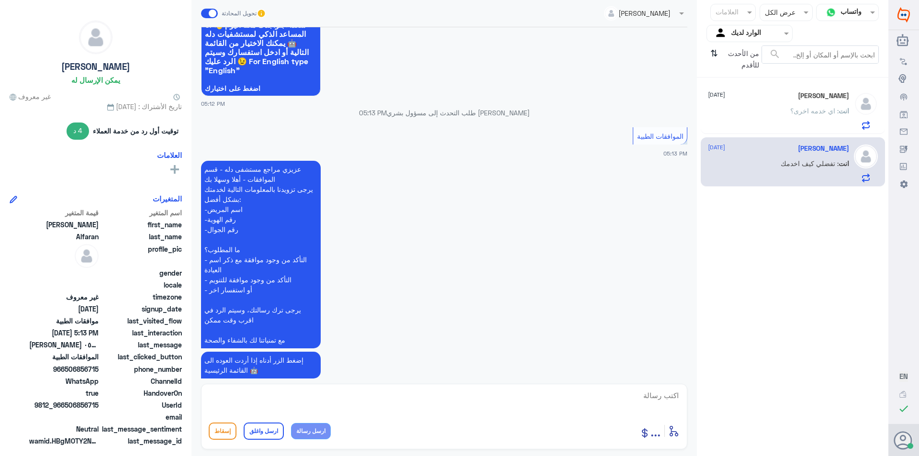
scroll to position [75, 0]
